Goal: Task Accomplishment & Management: Manage account settings

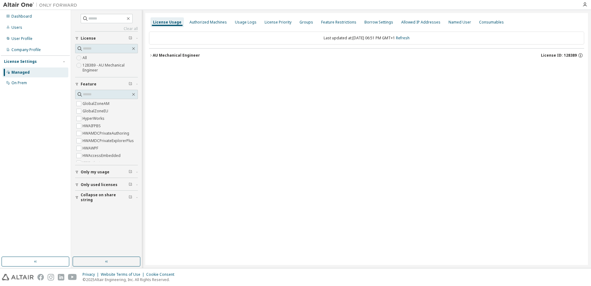
click at [77, 196] on icon "button" at bounding box center [77, 197] width 4 height 4
click at [151, 54] on icon "button" at bounding box center [150, 55] width 1 height 2
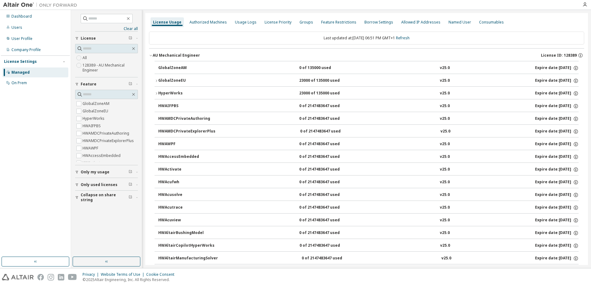
click at [156, 79] on icon "button" at bounding box center [157, 81] width 4 height 4
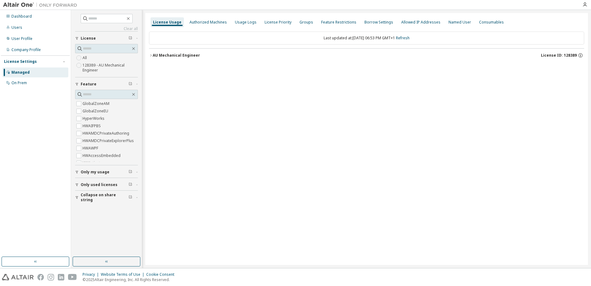
click at [76, 197] on icon "button" at bounding box center [77, 197] width 4 height 4
click at [150, 54] on icon "button" at bounding box center [151, 55] width 4 height 4
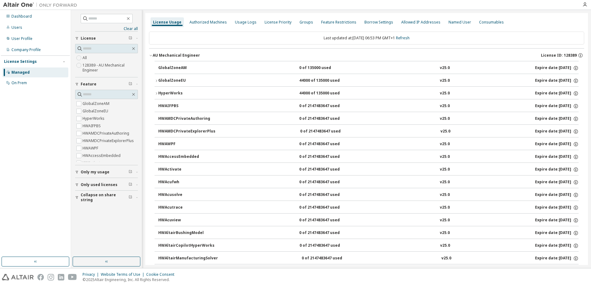
click at [156, 80] on icon "button" at bounding box center [156, 80] width 1 height 2
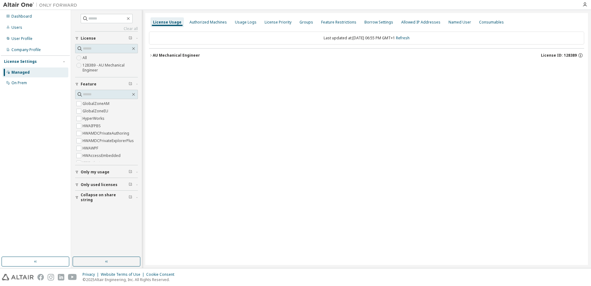
click at [78, 196] on icon "button" at bounding box center [77, 197] width 4 height 4
click at [151, 54] on icon "button" at bounding box center [151, 55] width 4 height 4
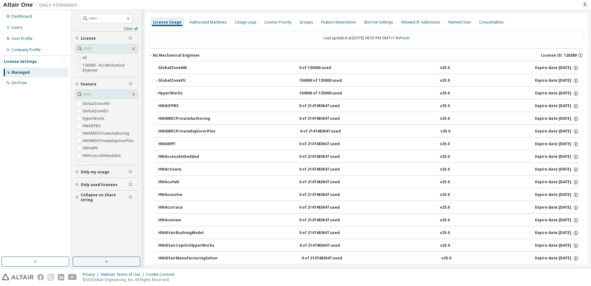
click at [157, 80] on icon "button" at bounding box center [157, 81] width 4 height 4
